Goal: Find specific page/section: Find specific page/section

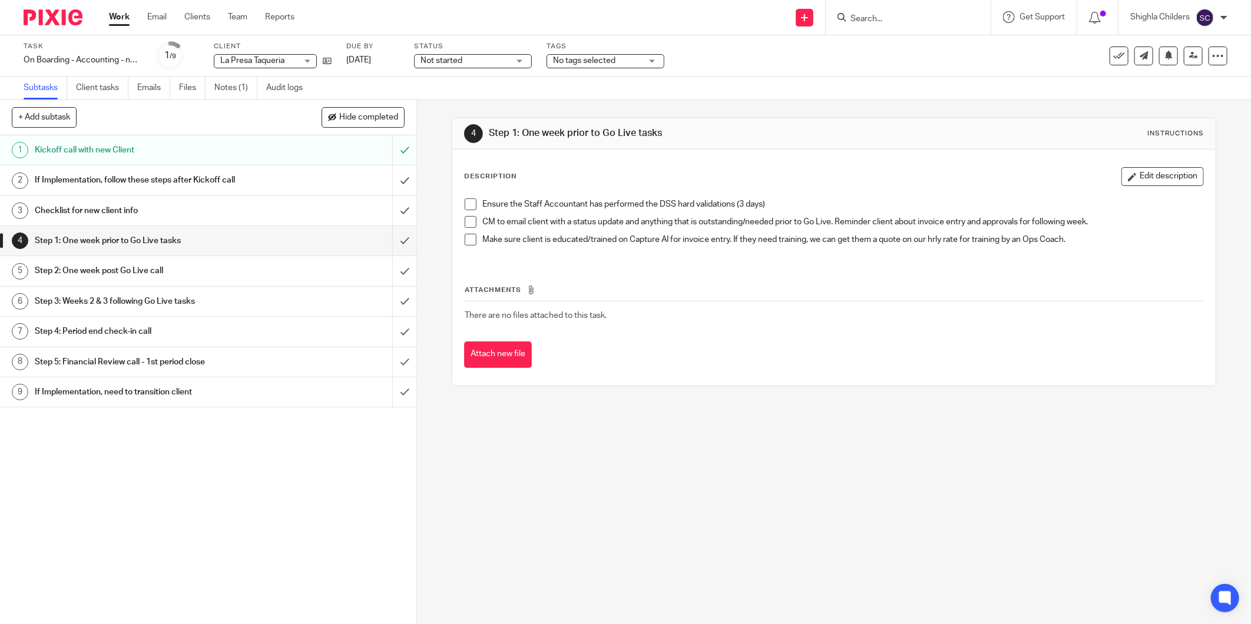
click at [899, 28] on div at bounding box center [908, 17] width 165 height 35
click at [903, 19] on input "Search" at bounding box center [902, 19] width 106 height 11
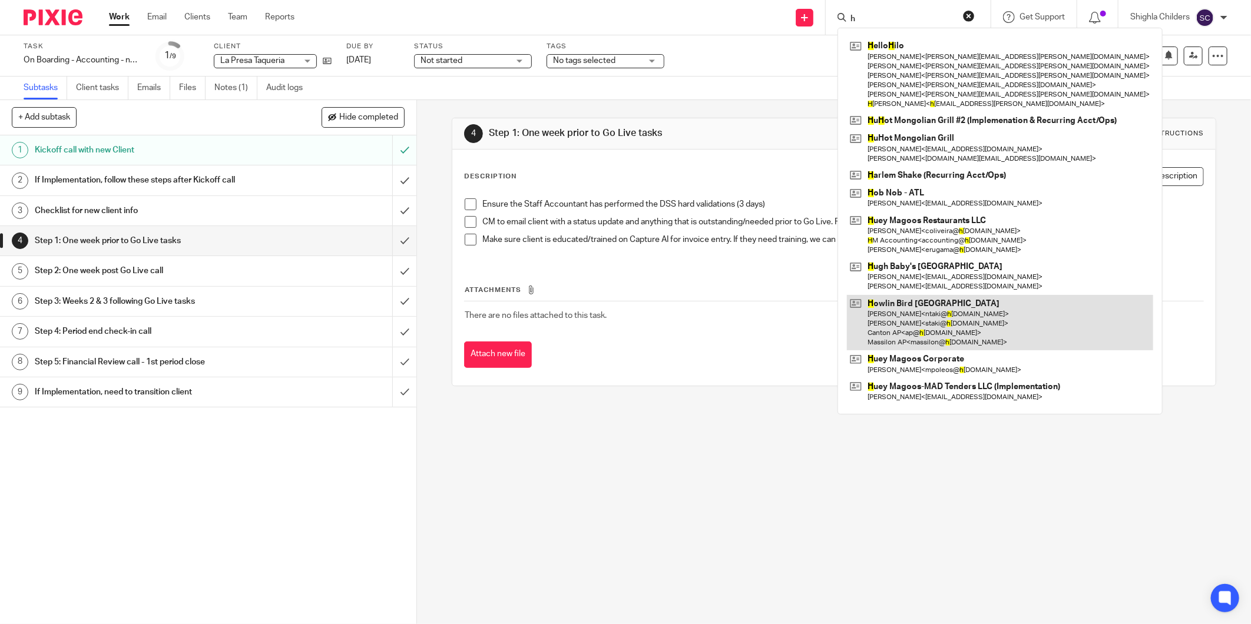
type input "h"
click at [949, 327] on link at bounding box center [1000, 323] width 306 height 56
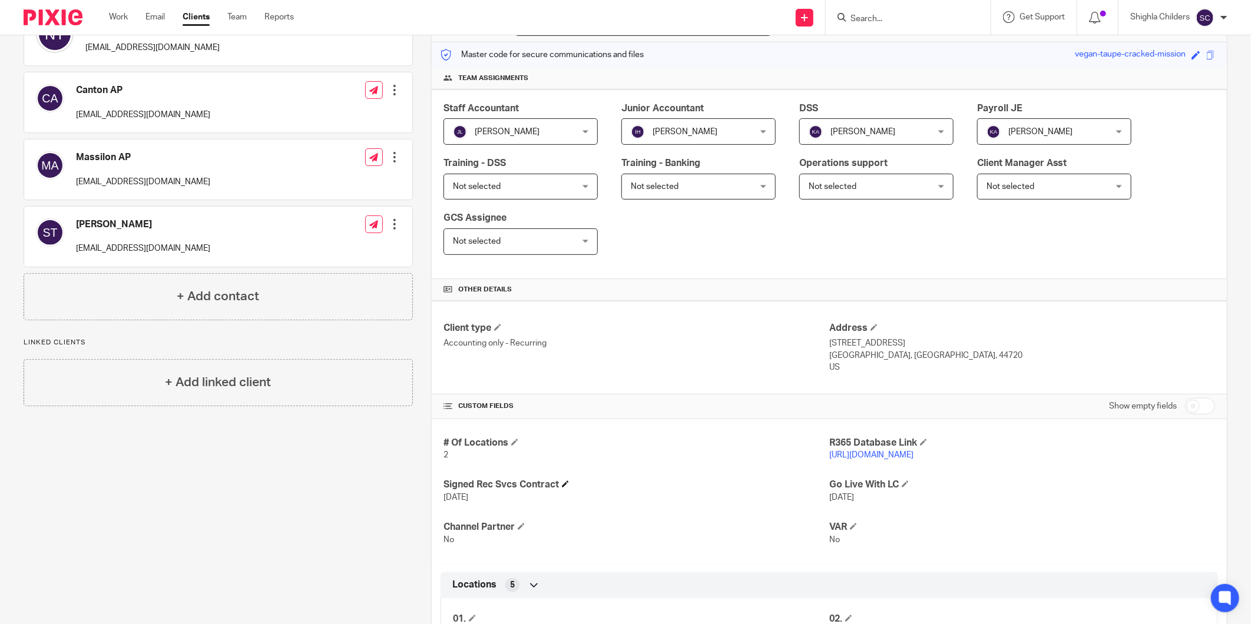
scroll to position [196, 0]
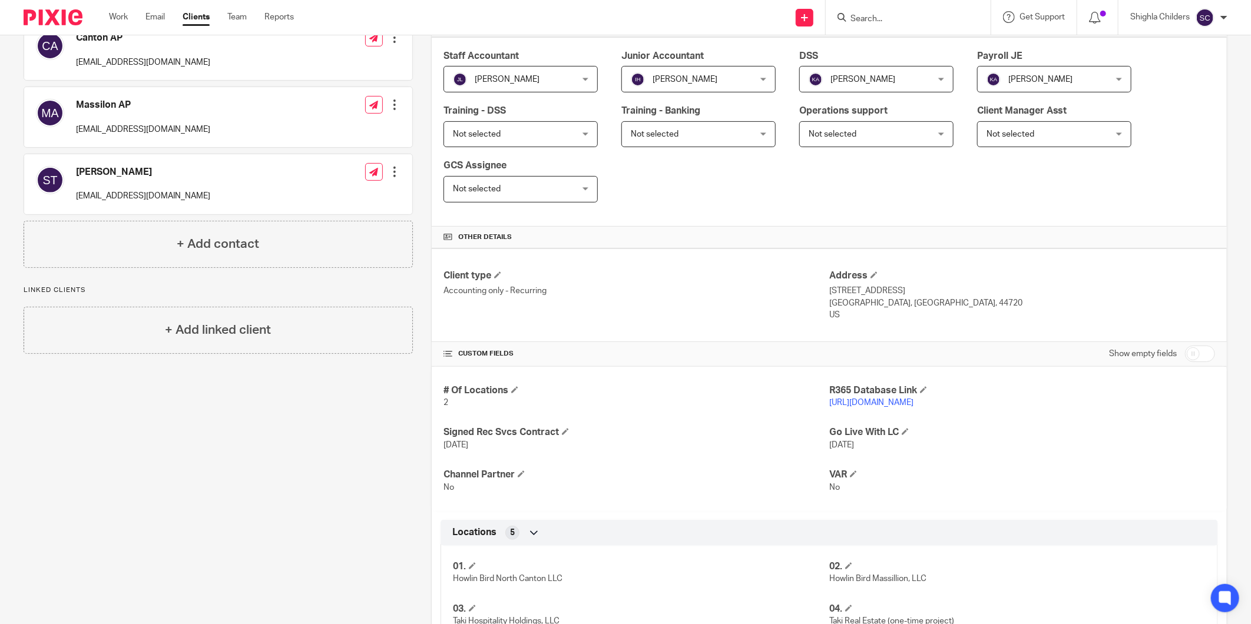
click at [868, 403] on link "[URL][DOMAIN_NAME]" at bounding box center [871, 403] width 84 height 8
